Goal: Transaction & Acquisition: Download file/media

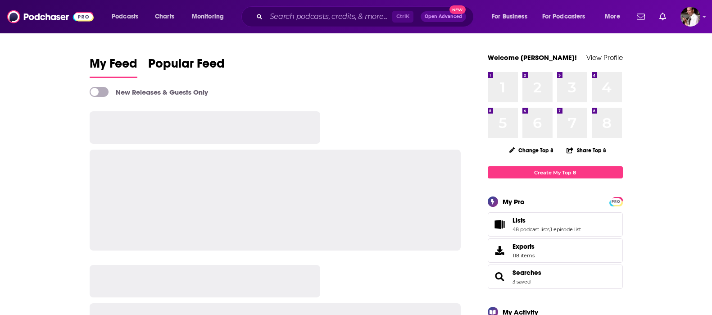
click at [291, 17] on input "Search podcasts, credits, & more..." at bounding box center [329, 16] width 126 height 14
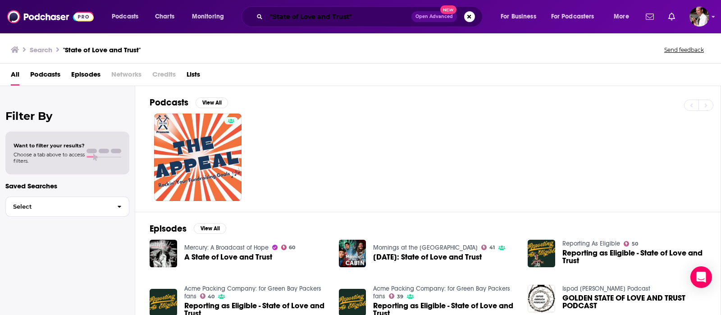
click at [372, 15] on input ""State of Love and Trust"" at bounding box center [338, 16] width 145 height 14
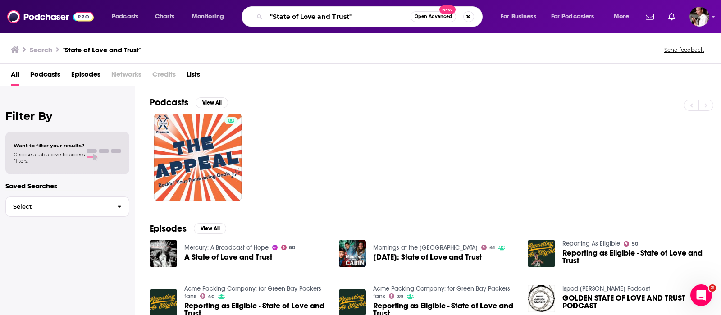
click at [349, 17] on input ""State of Love and Trust"" at bounding box center [338, 16] width 144 height 14
drag, startPoint x: 322, startPoint y: 18, endPoint x: 330, endPoint y: 17, distance: 8.1
click at [330, 17] on input ""State of Love and Trust"" at bounding box center [338, 16] width 144 height 14
type input ""State of Love & Trust""
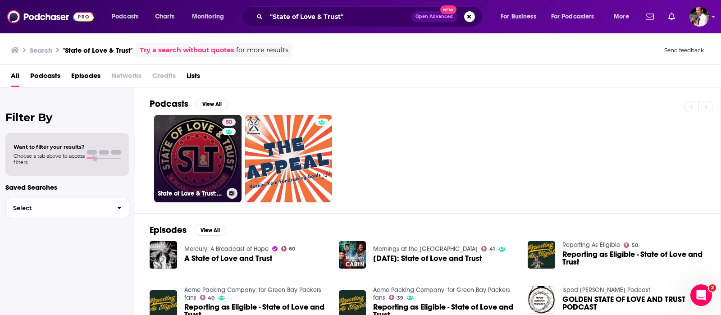
click at [207, 164] on link "50 State of Love & Trust: A Pearl Jam Podcast" at bounding box center [197, 158] width 87 height 87
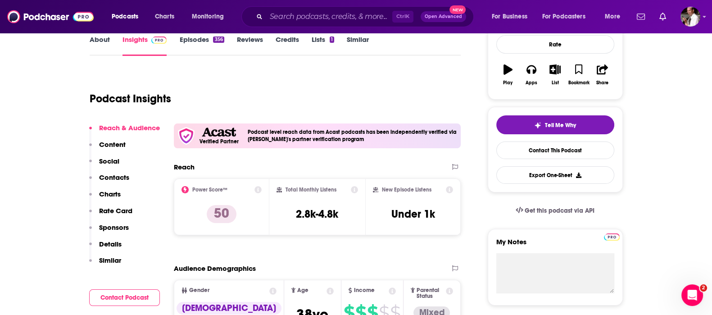
scroll to position [75, 0]
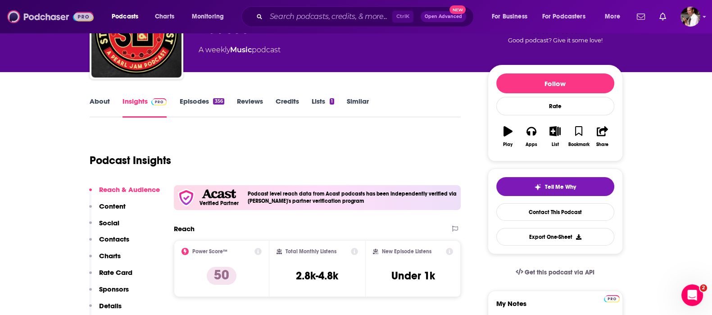
click at [59, 14] on img at bounding box center [50, 16] width 87 height 17
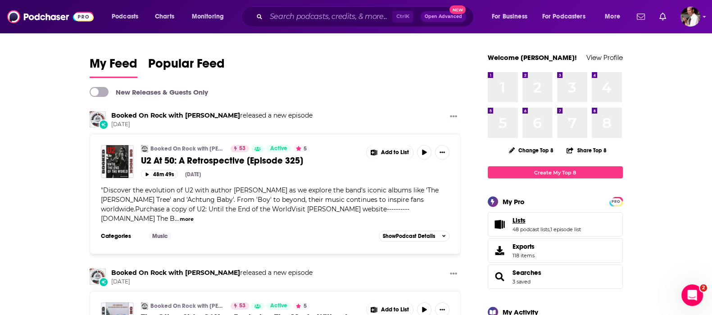
click at [520, 222] on span "Lists" at bounding box center [519, 220] width 13 height 8
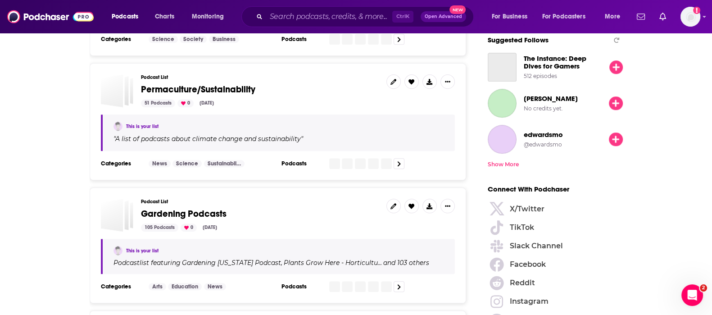
scroll to position [1126, 0]
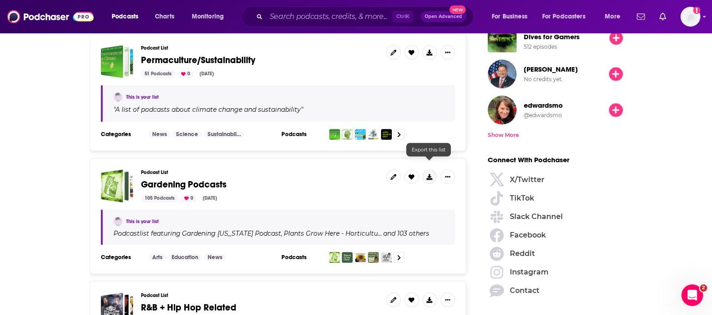
click at [428, 174] on icon at bounding box center [430, 177] width 6 height 6
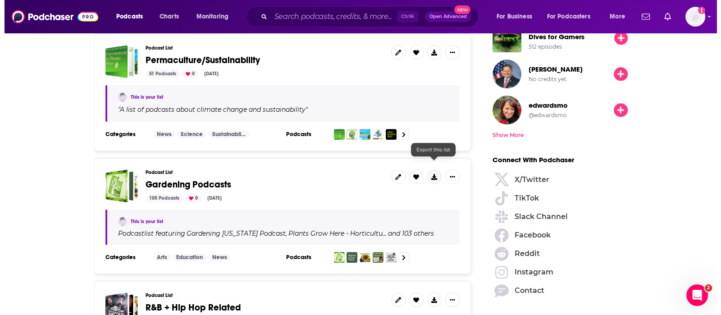
scroll to position [0, 0]
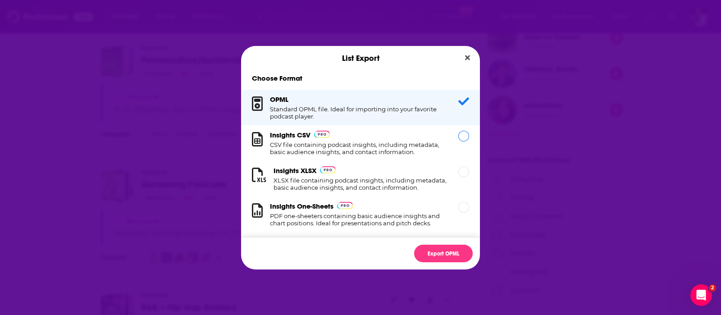
click at [327, 143] on h1 "CSV file containing podcast insights, including metadata, basic audience insigh…" at bounding box center [359, 148] width 178 height 14
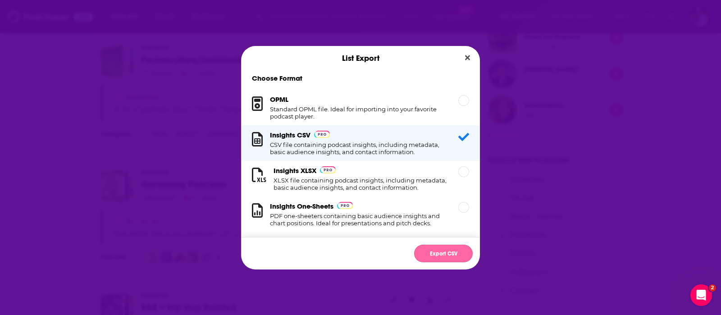
click at [437, 254] on button "Export CSV" at bounding box center [443, 254] width 59 height 18
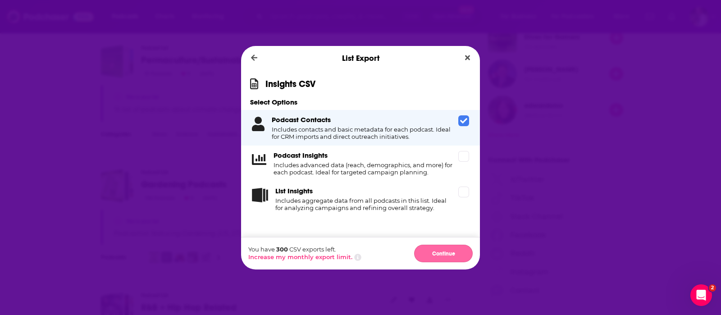
click at [448, 253] on button "Continue" at bounding box center [443, 254] width 59 height 18
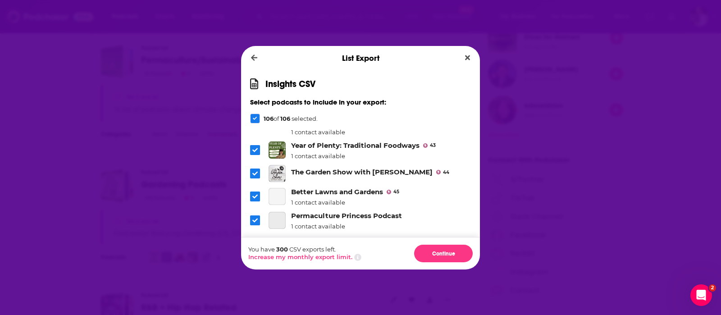
scroll to position [90, 0]
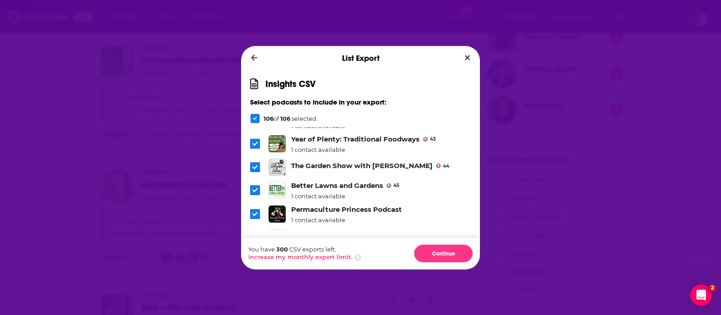
click at [251, 164] on span "Dialog" at bounding box center [255, 167] width 10 height 10
click at [254, 189] on icon "Dialog" at bounding box center [254, 189] width 5 height 5
click at [255, 211] on icon "Dialog" at bounding box center [254, 213] width 5 height 5
click at [259, 209] on label "Dialog" at bounding box center [255, 214] width 10 height 10
drag, startPoint x: 253, startPoint y: 185, endPoint x: 376, endPoint y: 195, distance: 123.4
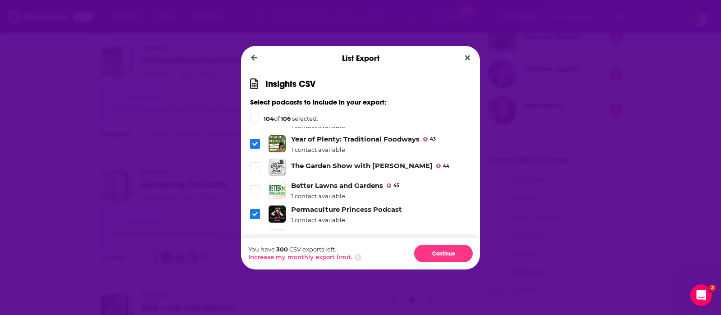
click at [255, 187] on icon "Dialog" at bounding box center [254, 189] width 5 height 5
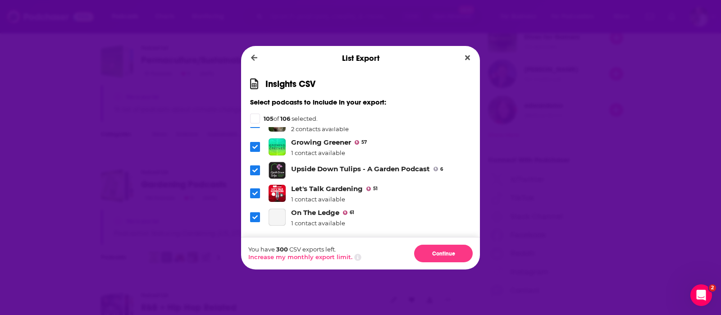
scroll to position [563, 0]
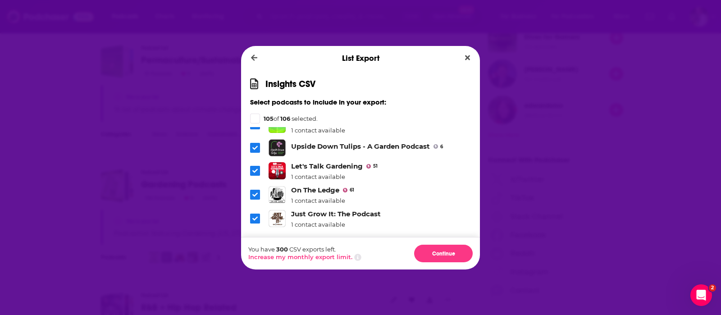
click at [252, 145] on icon "Dialog" at bounding box center [254, 147] width 5 height 5
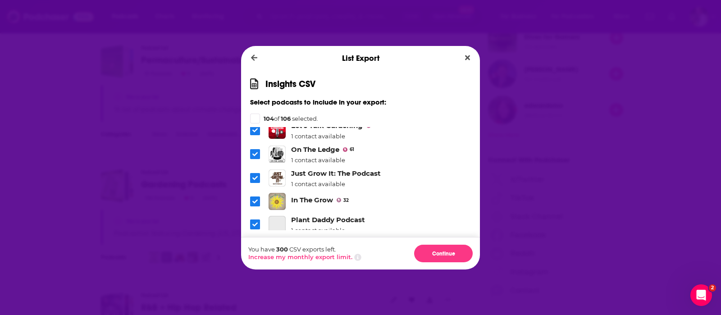
scroll to position [608, 0]
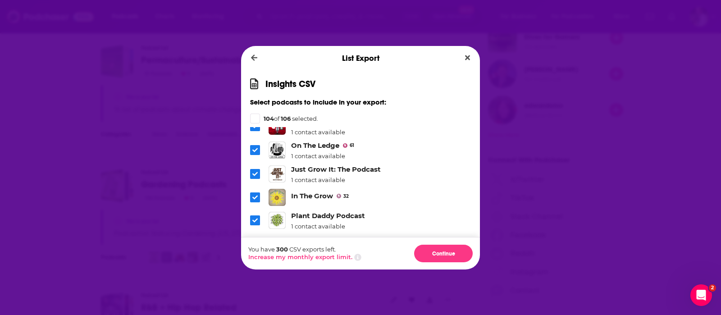
click at [256, 195] on icon "Dialog" at bounding box center [254, 197] width 5 height 4
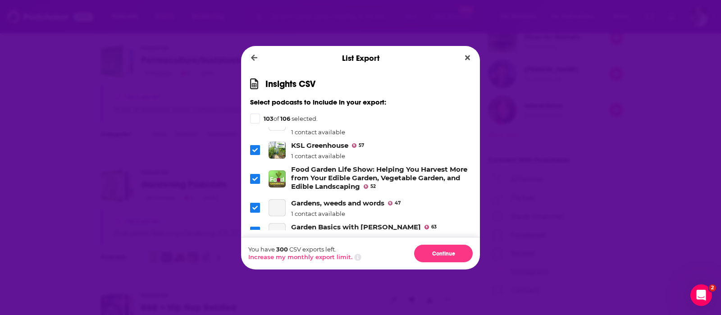
scroll to position [946, 0]
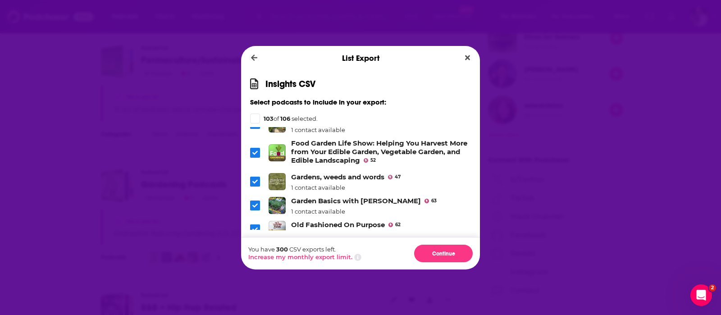
click at [252, 150] on icon "Dialog" at bounding box center [254, 152] width 5 height 5
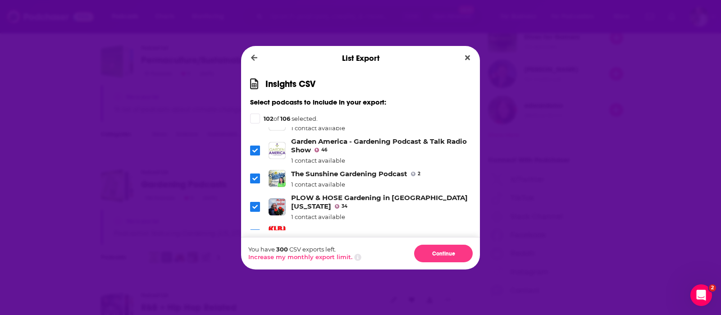
scroll to position [1284, 0]
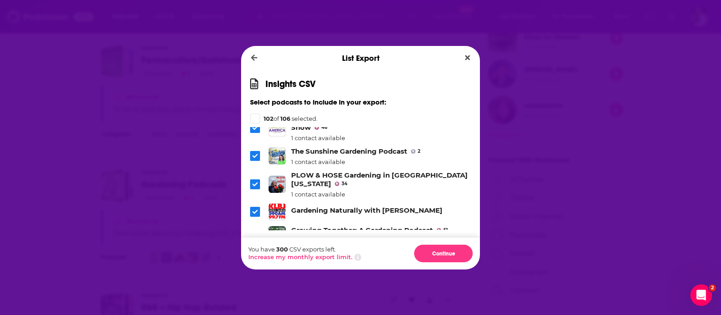
click at [252, 209] on icon "Dialog" at bounding box center [254, 211] width 5 height 5
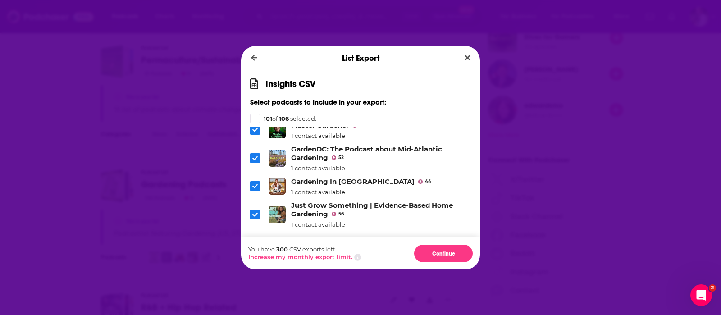
scroll to position [1501, 0]
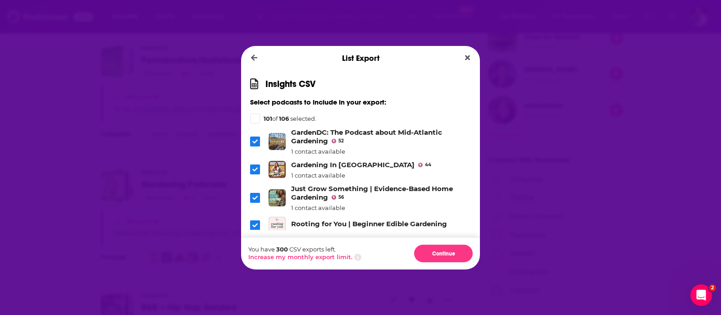
click at [254, 220] on span "Dialog" at bounding box center [255, 225] width 10 height 10
click at [256, 245] on icon "Dialog" at bounding box center [254, 247] width 5 height 5
click at [251, 266] on span "Dialog" at bounding box center [255, 271] width 10 height 10
click at [255, 268] on icon "Dialog" at bounding box center [254, 270] width 5 height 5
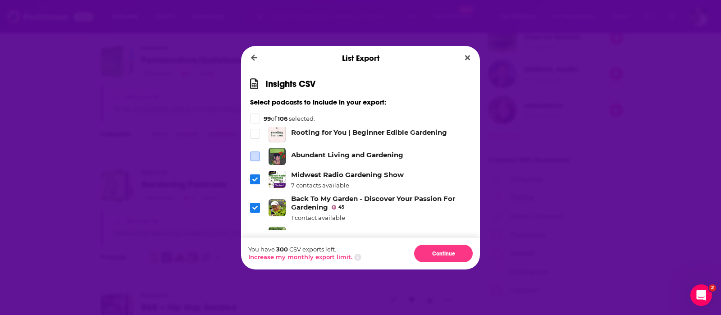
scroll to position [1613, 0]
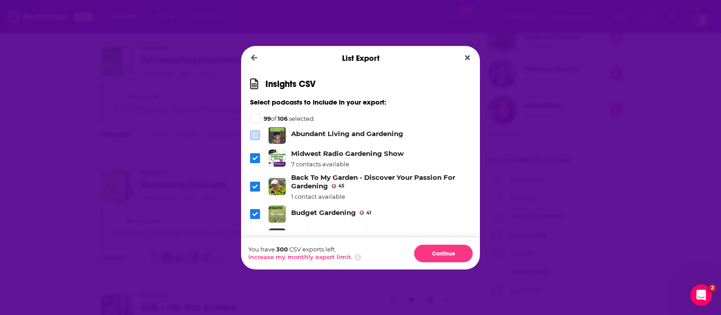
click at [252, 211] on icon "Dialog" at bounding box center [254, 213] width 5 height 5
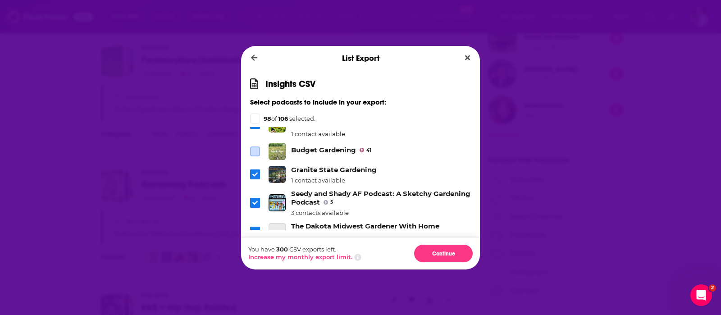
scroll to position [1681, 0]
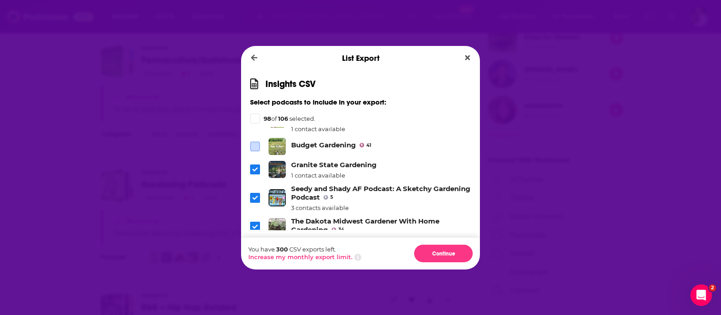
click at [253, 224] on icon "Dialog" at bounding box center [254, 226] width 5 height 5
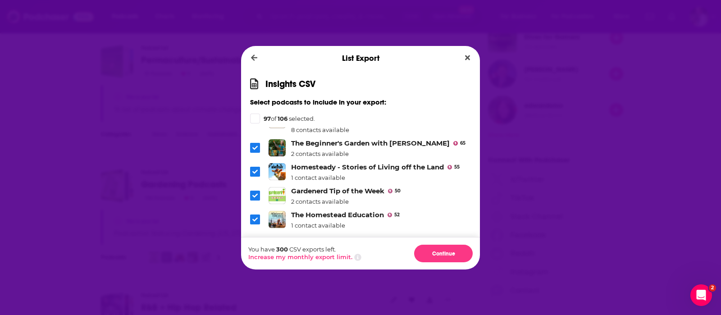
scroll to position [2327, 0]
click at [257, 242] on icon "Dialog" at bounding box center [254, 244] width 5 height 5
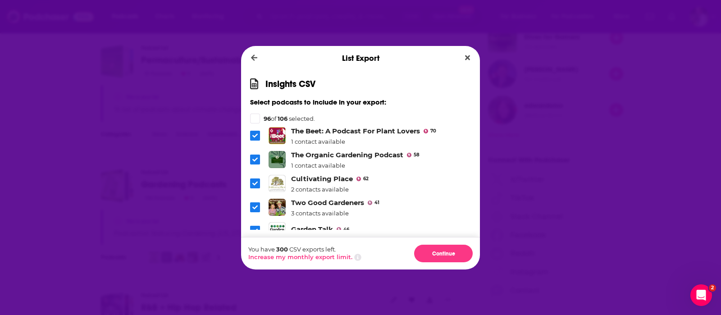
scroll to position [2462, 0]
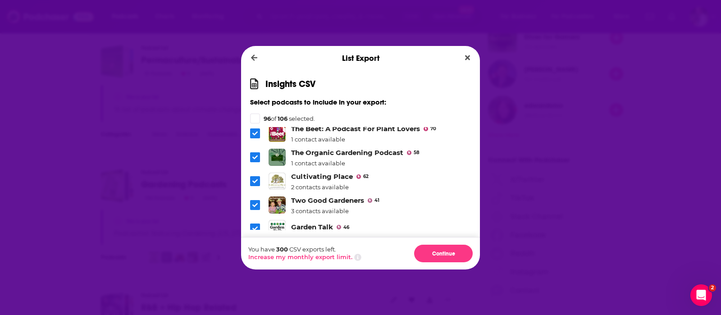
click at [252, 226] on icon "Dialog" at bounding box center [254, 228] width 5 height 5
click at [254, 226] on icon "Dialog" at bounding box center [254, 228] width 5 height 4
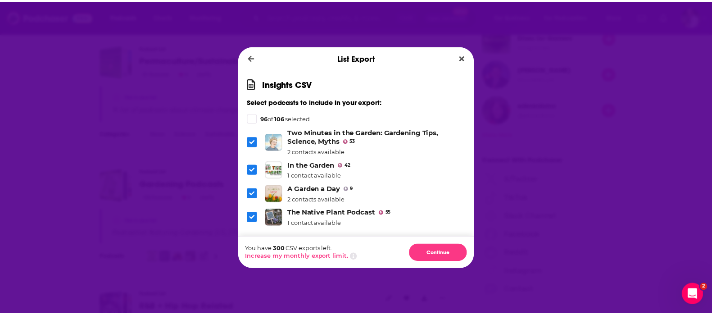
scroll to position [2593, 0]
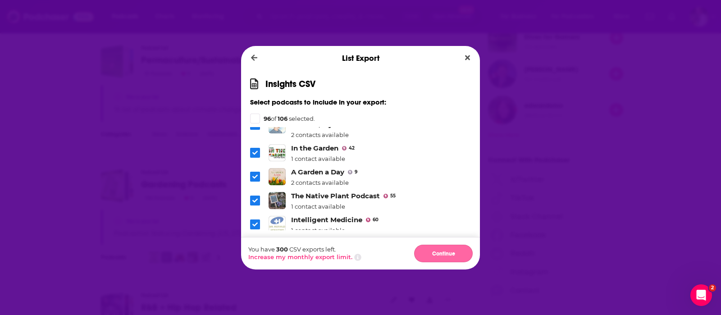
click at [442, 251] on button "Continue" at bounding box center [443, 254] width 59 height 18
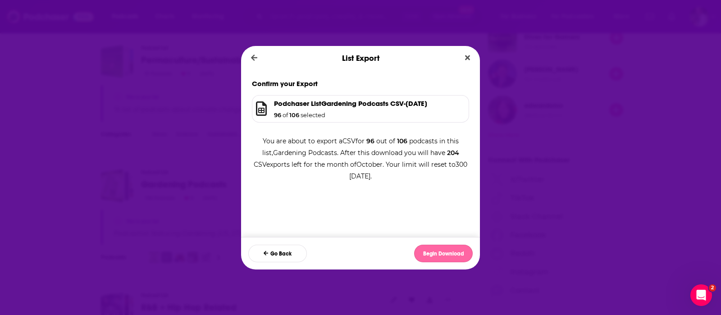
click at [451, 247] on button "Begin Download" at bounding box center [443, 254] width 59 height 18
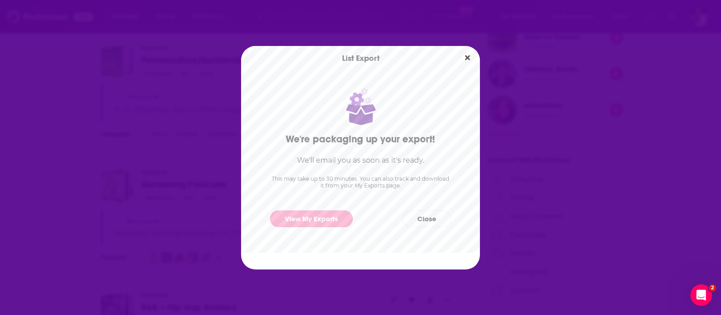
click at [332, 214] on link "View My Exports" at bounding box center [311, 218] width 83 height 17
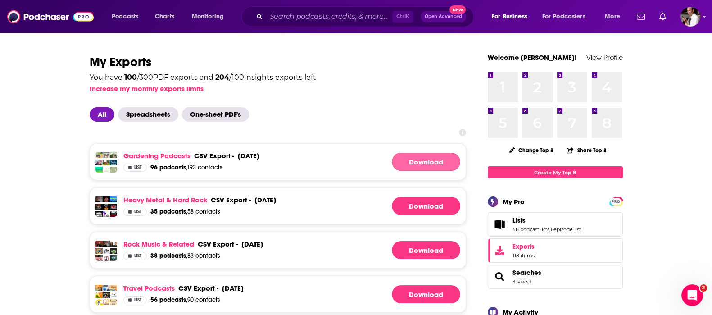
click at [396, 156] on link "Download" at bounding box center [426, 162] width 68 height 18
